Goal: Task Accomplishment & Management: Manage account settings

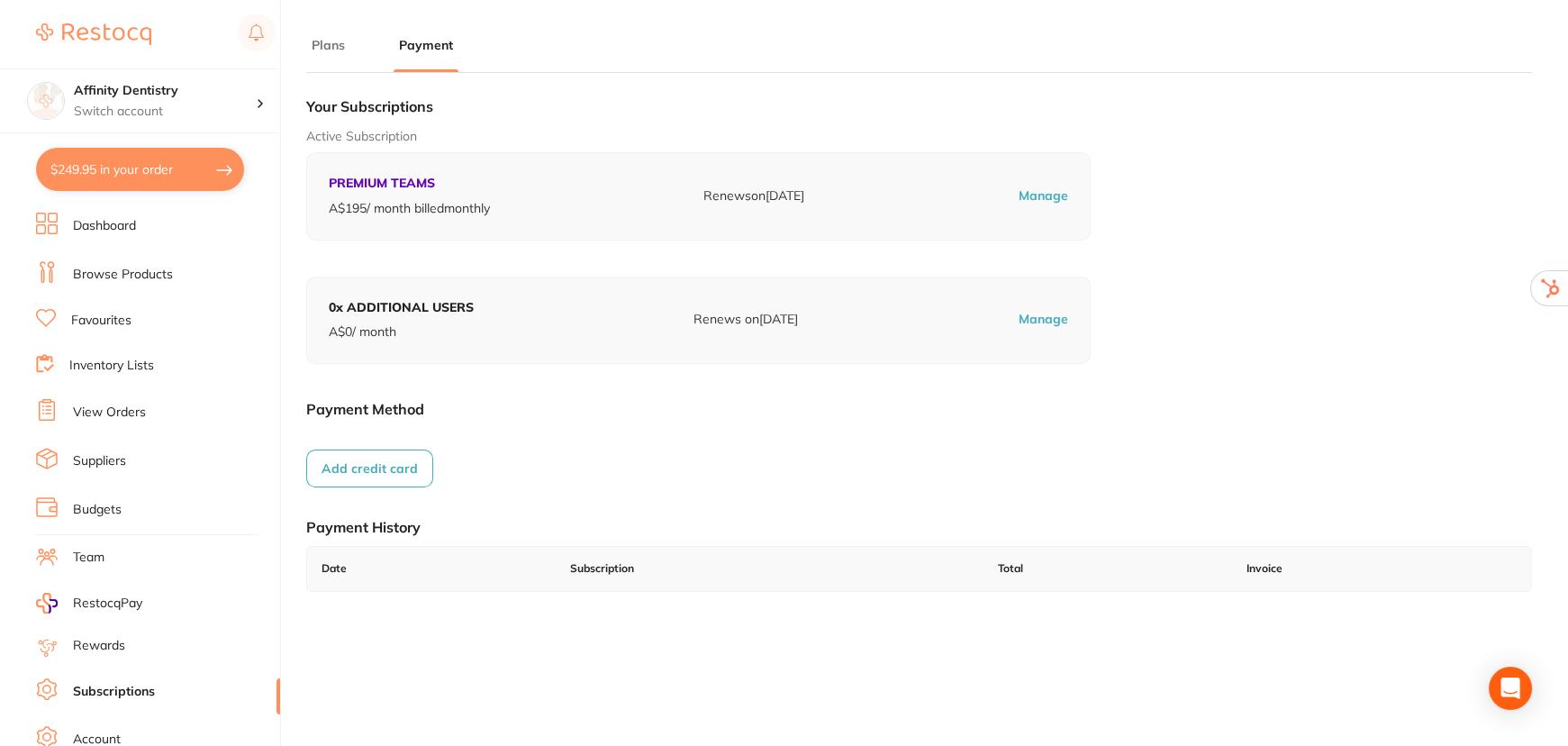
click at [324, 44] on button "Plans" at bounding box center [328, 45] width 44 height 17
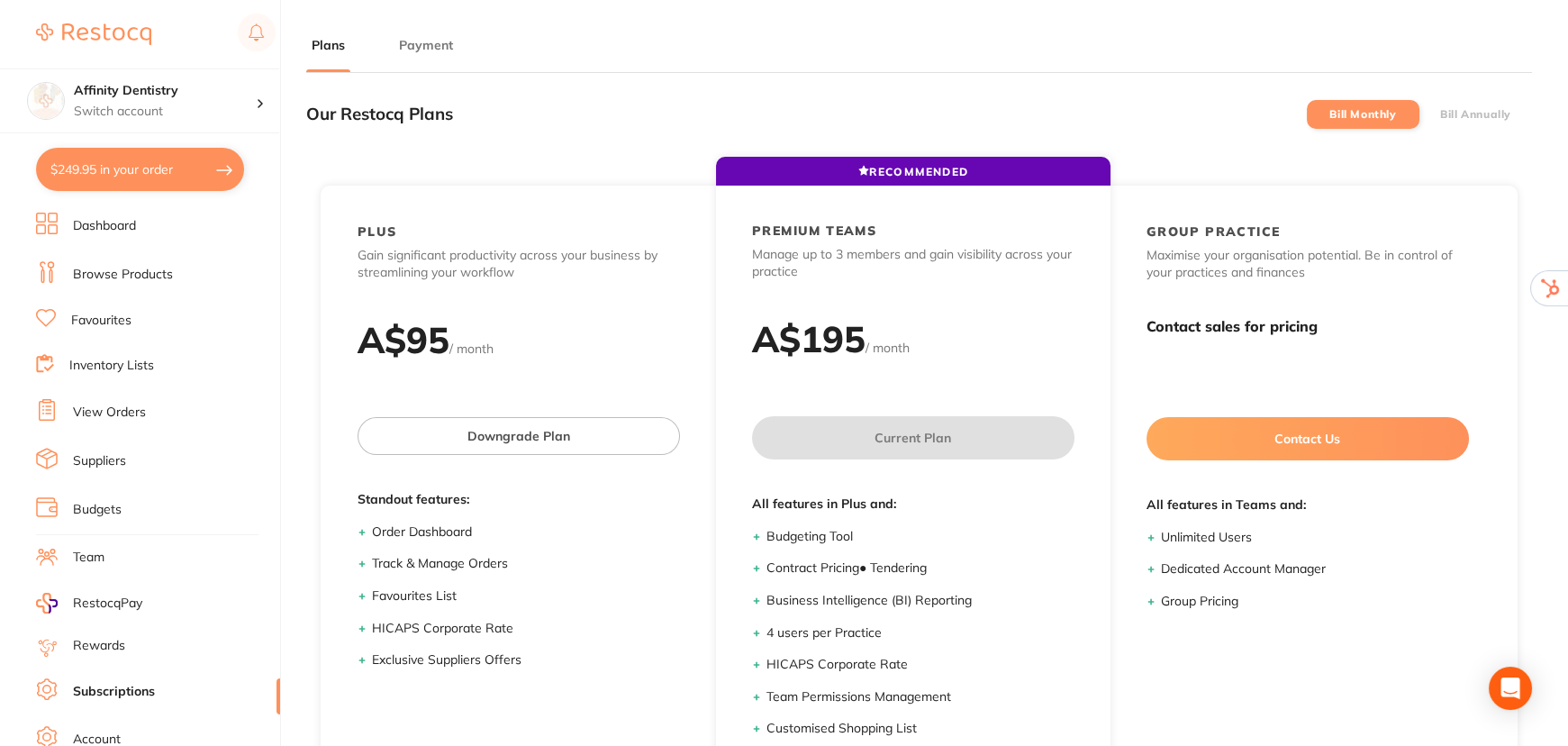
click at [1464, 109] on label "Bill Annually" at bounding box center [1475, 114] width 71 height 13
click at [1440, 114] on input "Bill Annually" at bounding box center [1440, 114] width 0 height 0
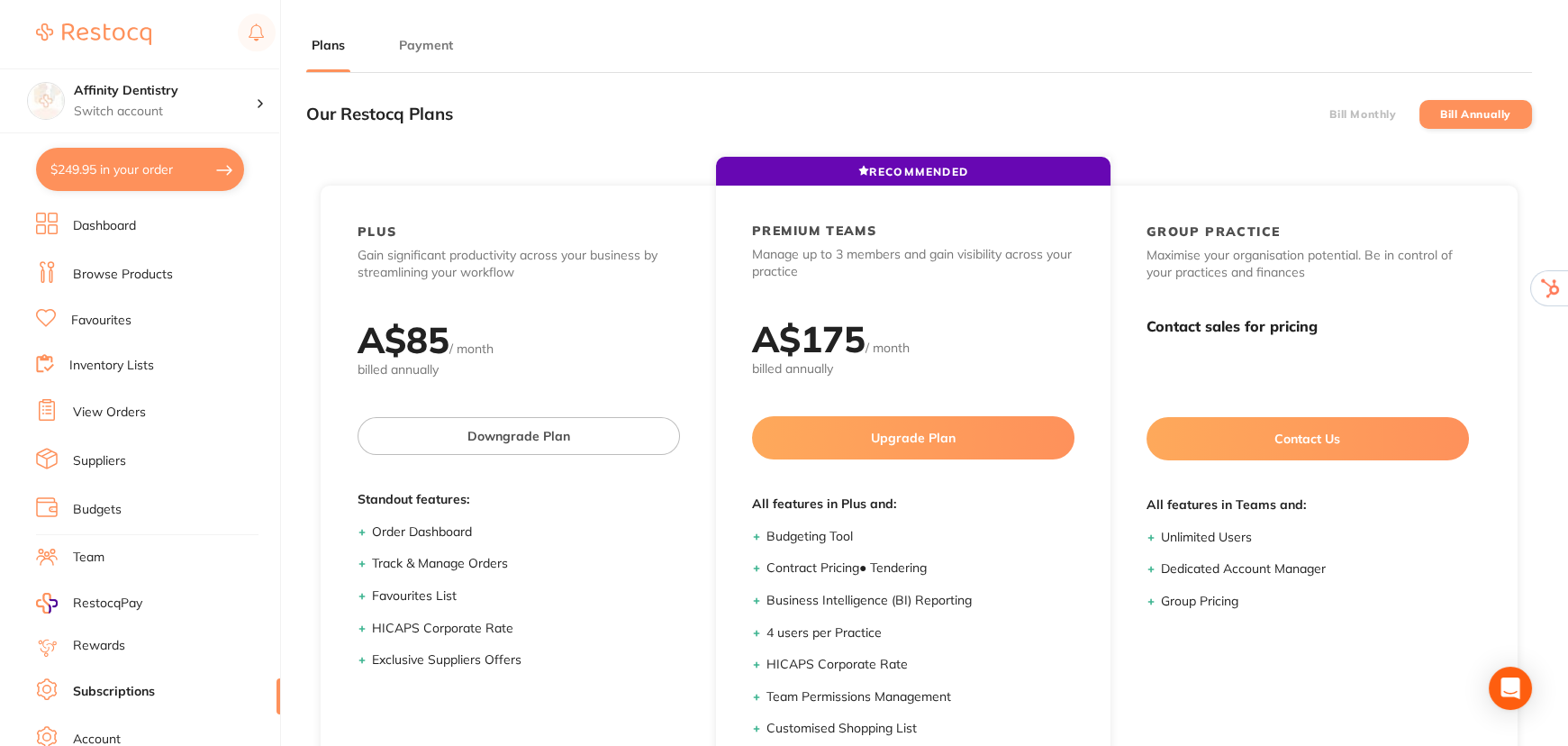
checkbox input "true"
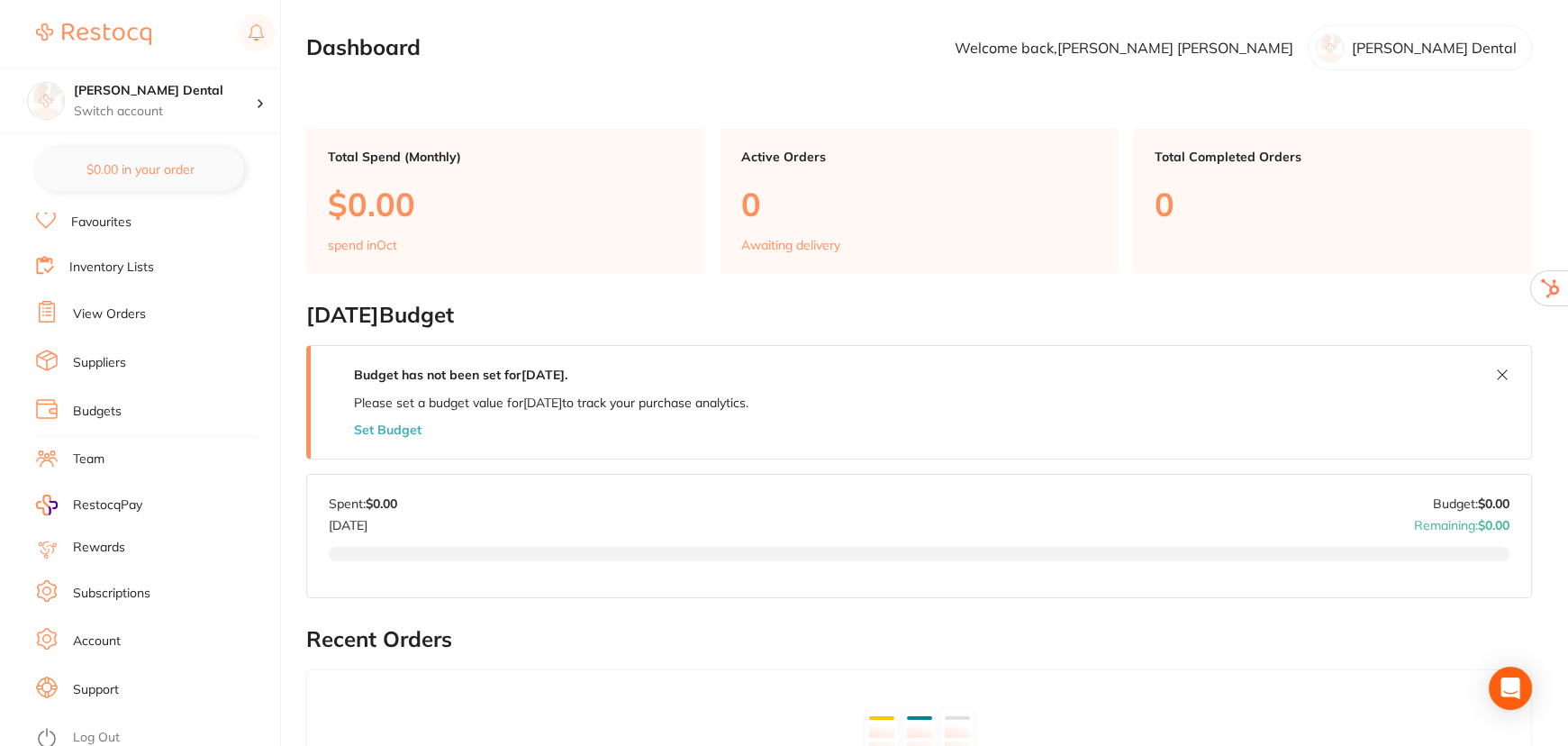
scroll to position [99, 0]
click at [115, 633] on link "Account" at bounding box center [96, 641] width 48 height 18
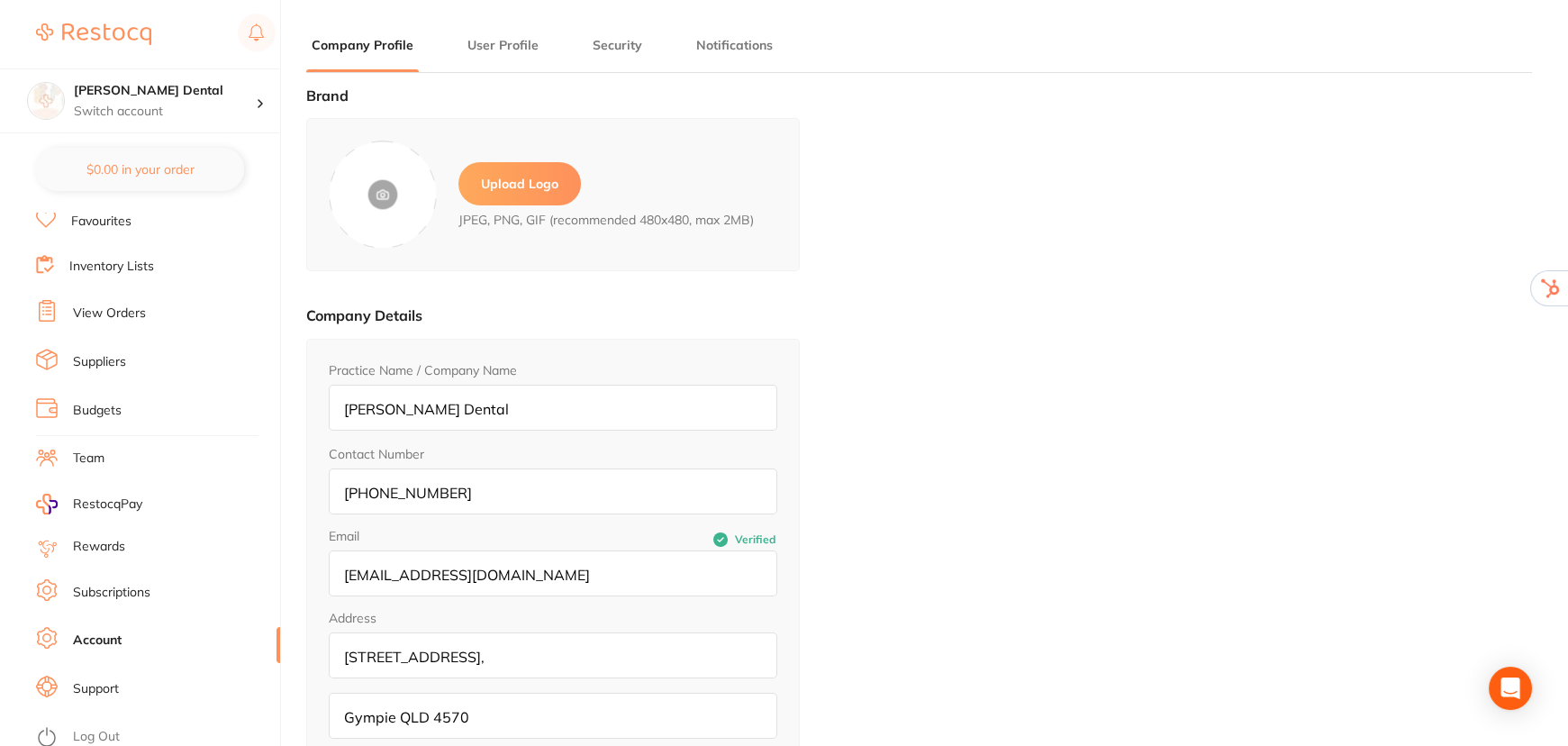
type input "[PERSON_NAME]"
type input "[EMAIL_ADDRESS][DOMAIN_NAME]"
click at [553, 181] on label "Upload Logo" at bounding box center [520, 184] width 122 height 43
click at [0, 0] on input "file" at bounding box center [0, 0] width 0 height 0
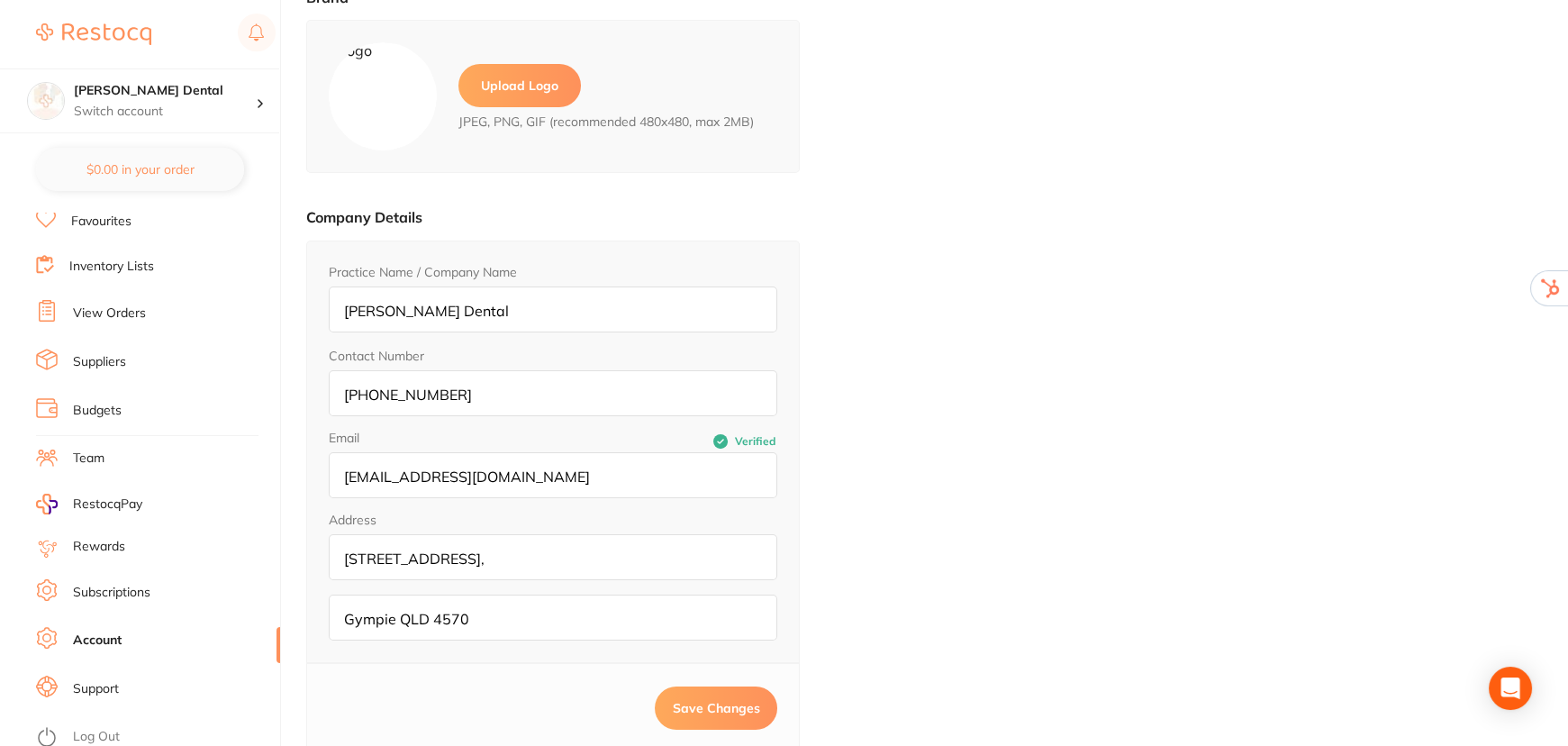
scroll to position [243, 0]
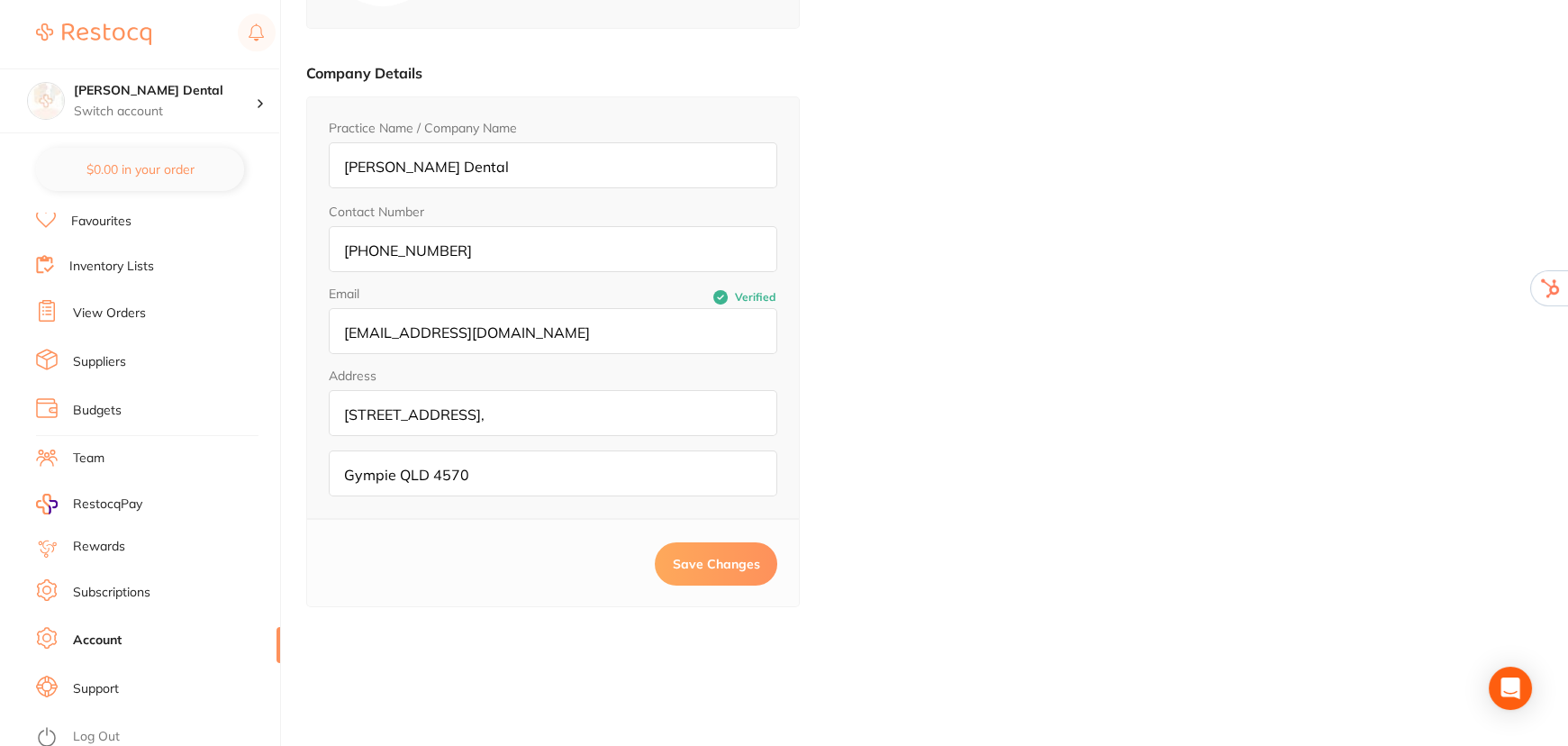
click at [699, 571] on button "Save Changes" at bounding box center [716, 564] width 122 height 43
click at [93, 729] on link "Log Out" at bounding box center [96, 737] width 47 height 18
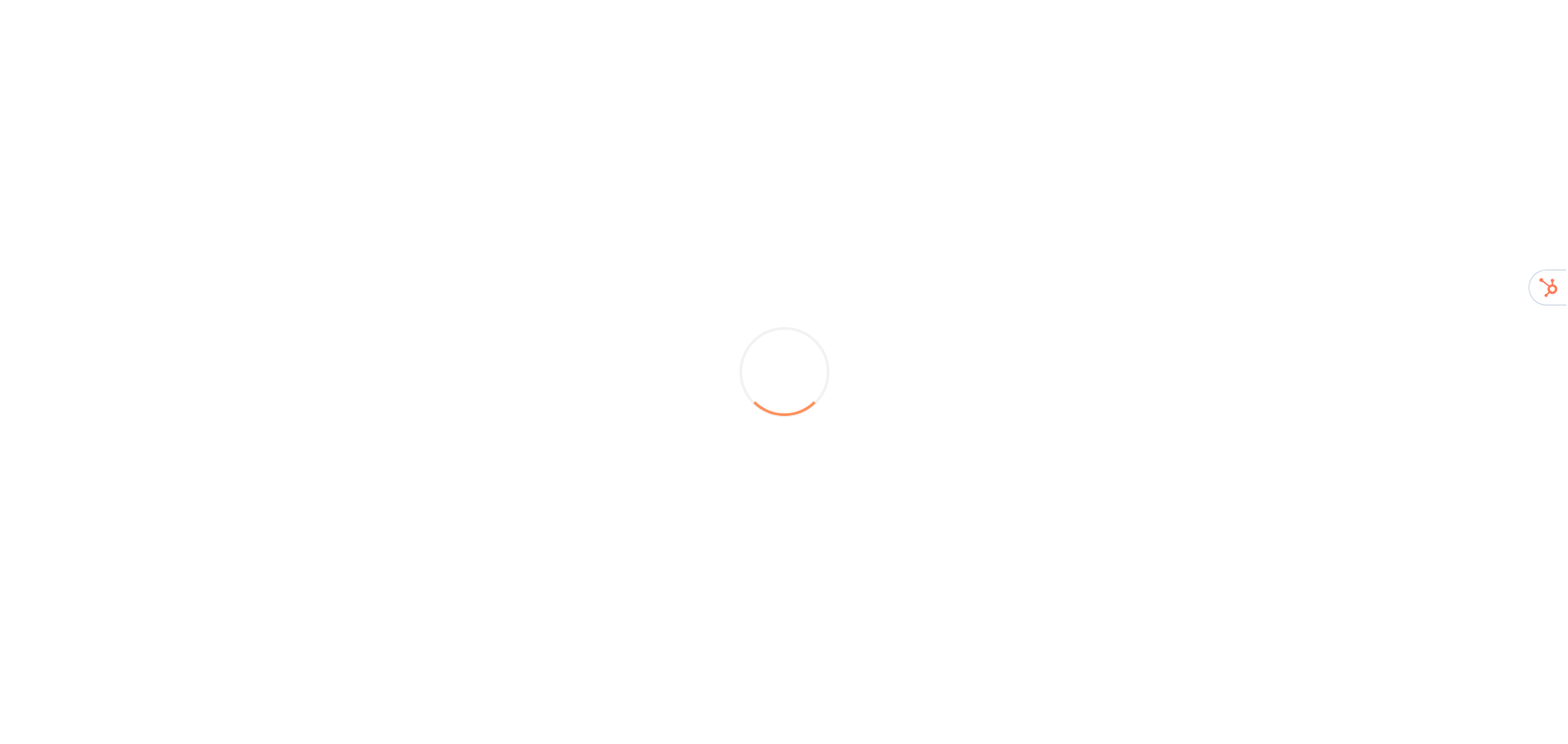
scroll to position [0, 0]
